Goal: Understand process/instructions

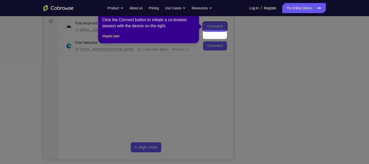
scroll to position [65, 0]
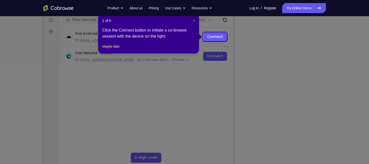
click at [193, 20] on span "×" at bounding box center [194, 21] width 2 height 4
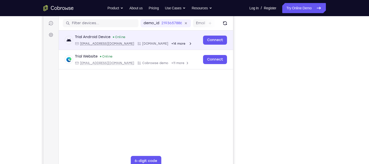
scroll to position [0, 0]
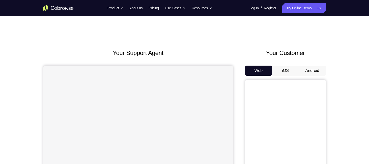
click at [307, 66] on button "Android" at bounding box center [312, 71] width 27 height 10
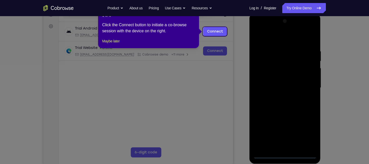
click at [194, 16] on span "×" at bounding box center [194, 15] width 2 height 4
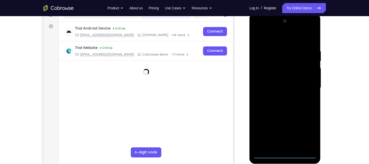
click at [286, 154] on div at bounding box center [285, 87] width 64 height 141
click at [307, 133] on div at bounding box center [285, 87] width 64 height 141
click at [258, 29] on div at bounding box center [285, 87] width 64 height 141
click at [279, 60] on div at bounding box center [285, 87] width 64 height 141
click at [282, 118] on div at bounding box center [285, 87] width 64 height 141
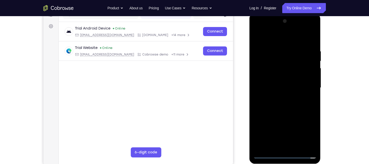
click at [262, 118] on div at bounding box center [285, 87] width 64 height 141
click at [300, 117] on div at bounding box center [285, 87] width 64 height 141
click at [273, 36] on div at bounding box center [285, 87] width 64 height 141
click at [271, 38] on div at bounding box center [285, 87] width 64 height 141
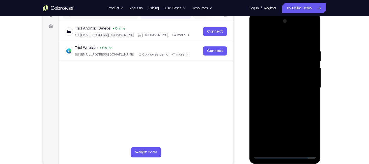
click at [256, 70] on div at bounding box center [285, 87] width 64 height 141
click at [281, 119] on div at bounding box center [285, 87] width 64 height 141
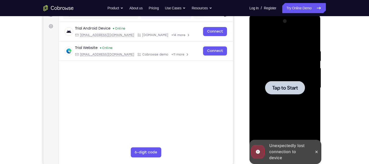
click at [282, 96] on div at bounding box center [285, 87] width 64 height 141
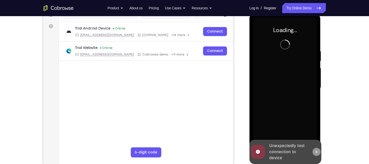
click at [318, 151] on icon at bounding box center [317, 152] width 4 height 4
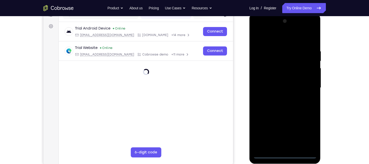
click at [286, 153] on div at bounding box center [285, 87] width 64 height 141
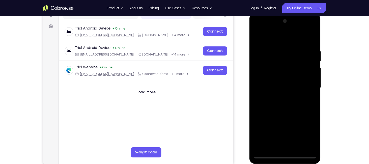
click at [306, 134] on div at bounding box center [285, 87] width 64 height 141
click at [268, 40] on div at bounding box center [285, 87] width 64 height 141
click at [273, 60] on div at bounding box center [285, 87] width 64 height 141
click at [267, 28] on div at bounding box center [285, 87] width 64 height 141
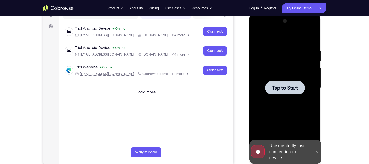
click at [290, 92] on div at bounding box center [285, 87] width 40 height 13
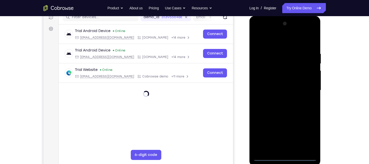
scroll to position [75, 0]
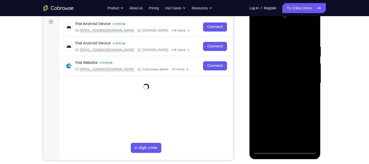
click at [286, 150] on div at bounding box center [285, 83] width 64 height 141
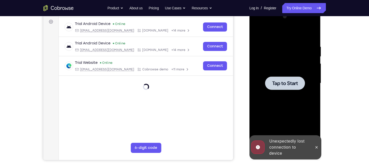
click at [273, 81] on span "Tap to Start" at bounding box center [285, 83] width 26 height 5
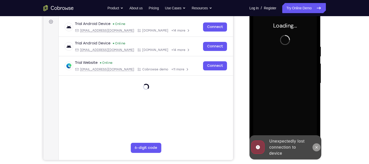
click at [317, 145] on icon at bounding box center [317, 147] width 4 height 4
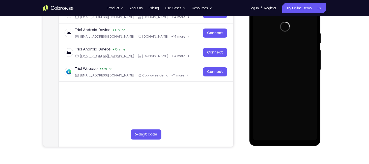
scroll to position [89, 0]
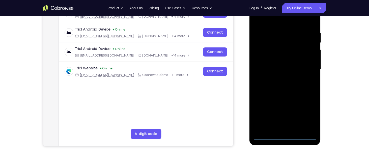
click at [285, 136] on div at bounding box center [285, 69] width 64 height 141
click at [286, 137] on div at bounding box center [285, 69] width 64 height 141
click at [307, 117] on div at bounding box center [285, 69] width 64 height 141
